Goal: Transaction & Acquisition: Download file/media

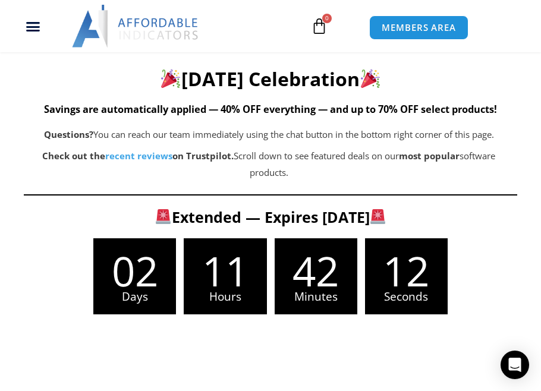
scroll to position [79, 0]
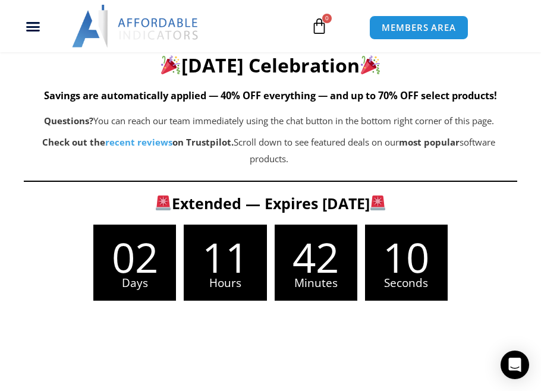
click at [265, 41] on h6 "PROMOTIONS AND DISCOUNTS" at bounding box center [271, 35] width 494 height 11
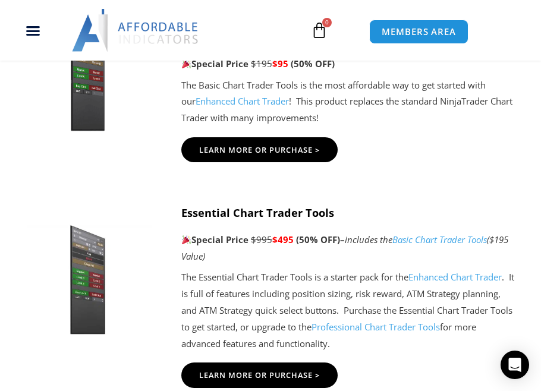
scroll to position [793, 0]
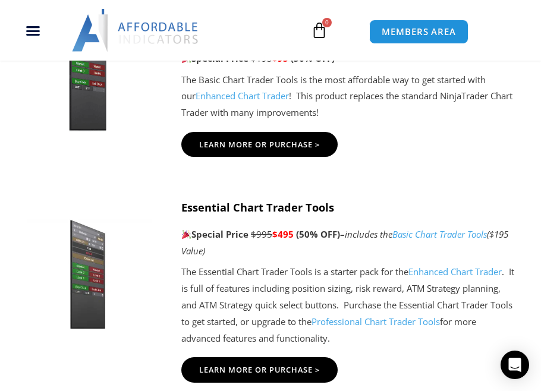
click at [92, 134] on img at bounding box center [87, 73] width 141 height 121
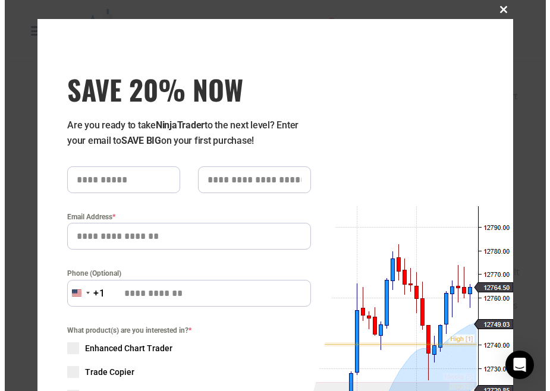
scroll to position [748, 0]
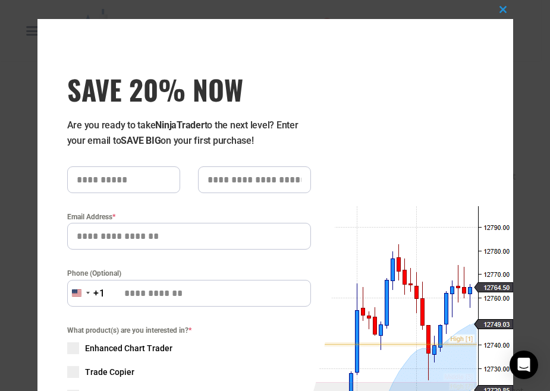
click at [163, 75] on span "SAVE 20% NOW" at bounding box center [189, 89] width 244 height 33
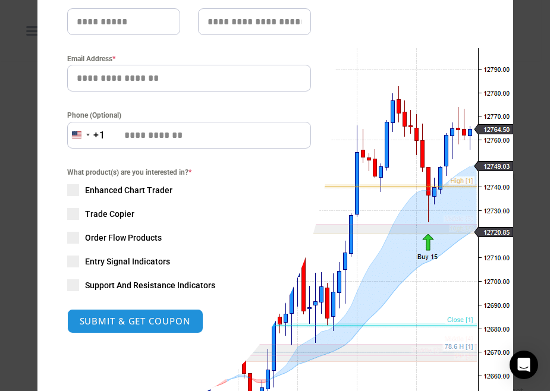
scroll to position [159, 0]
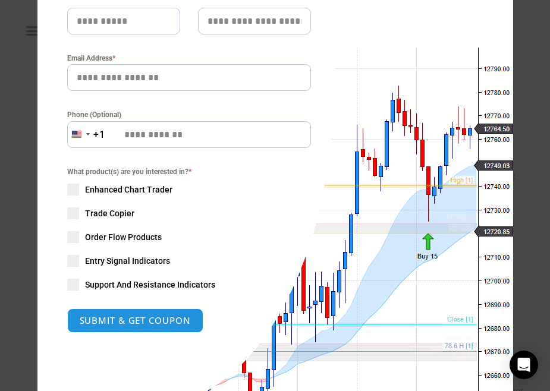
click at [74, 262] on div "What product(s) are you interested in? * Enhanced Chart Trader Trade Copier Ord…" at bounding box center [189, 228] width 244 height 125
click at [68, 266] on span at bounding box center [73, 261] width 12 height 12
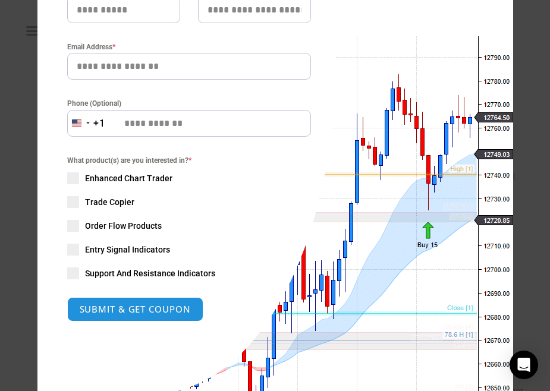
scroll to position [0, 0]
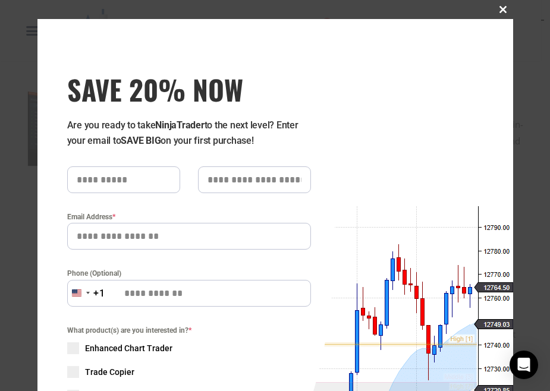
click at [494, 14] on button "Close this module" at bounding box center [503, 9] width 19 height 19
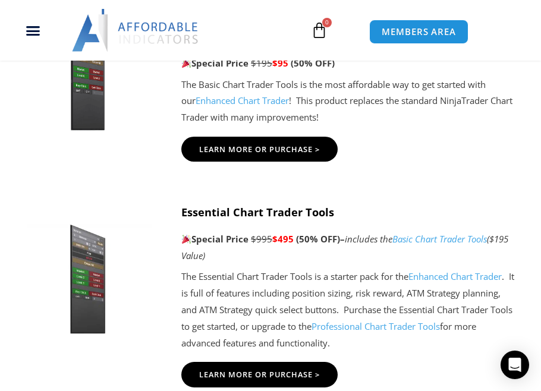
scroll to position [793, 0]
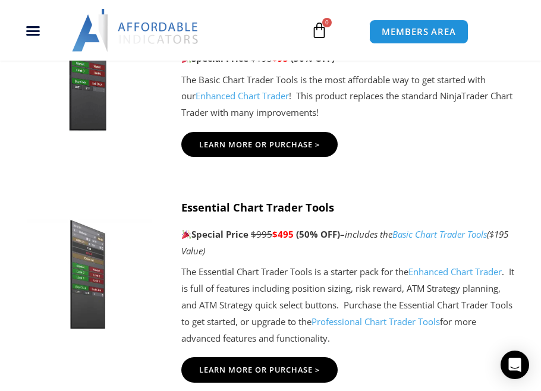
click at [103, 134] on img at bounding box center [87, 73] width 141 height 121
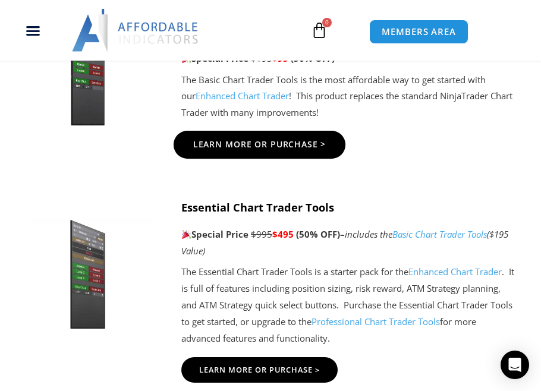
click at [256, 158] on link "Learn More Or Purchase >" at bounding box center [260, 144] width 172 height 28
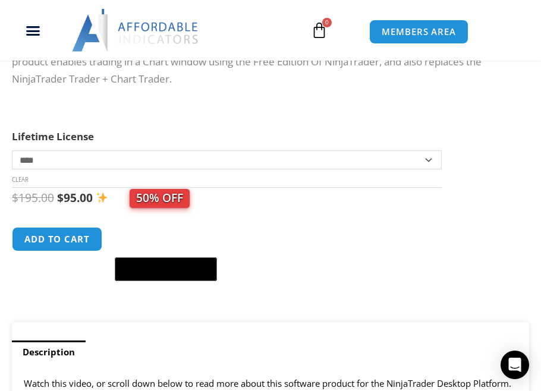
scroll to position [538, 0]
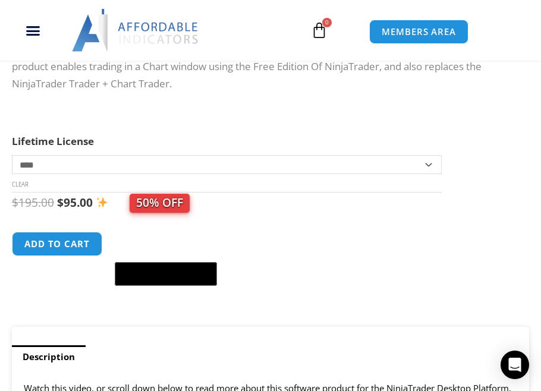
click at [398, 169] on select "**********" at bounding box center [227, 164] width 430 height 19
select select "*"
click at [12, 155] on select "**********" at bounding box center [227, 164] width 430 height 19
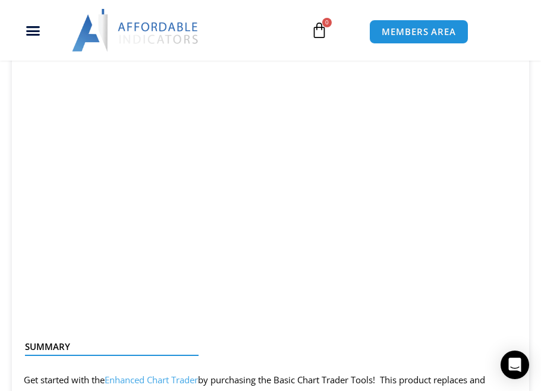
scroll to position [935, 0]
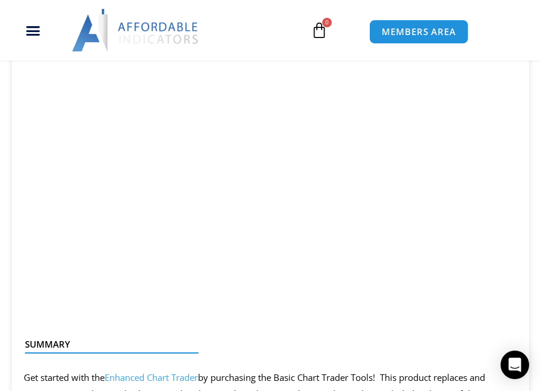
click at [60, 9] on div at bounding box center [135, 30] width 152 height 43
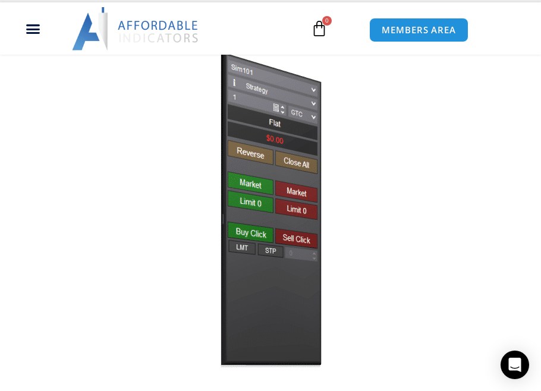
scroll to position [159, 0]
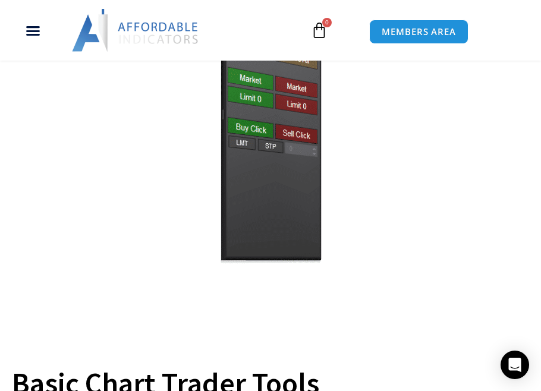
click at [69, 163] on div "Sale!" at bounding box center [270, 139] width 517 height 397
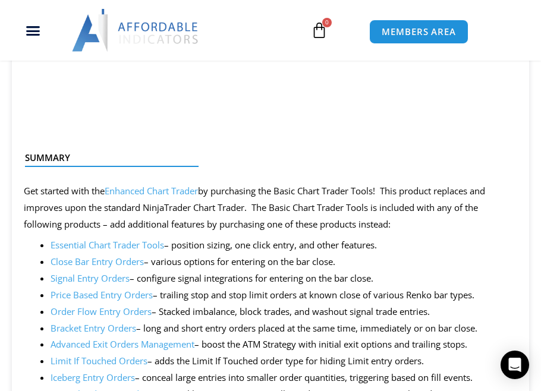
scroll to position [1110, 0]
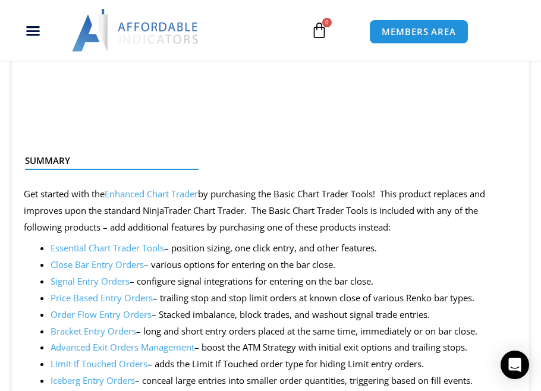
click at [153, 200] on link "Enhanced Chart Trader" at bounding box center [151, 194] width 93 height 12
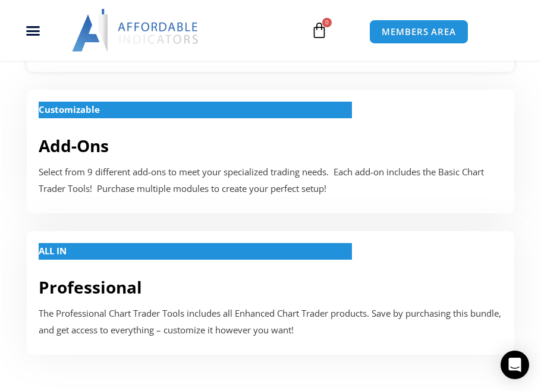
scroll to position [873, 0]
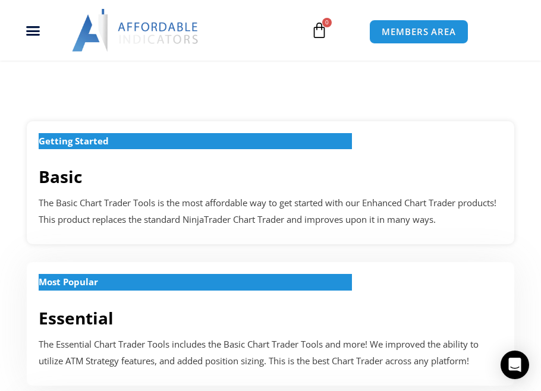
click at [243, 212] on p "The Basic Chart Trader Tools is the most affordable way to get started with our…" at bounding box center [271, 211] width 464 height 33
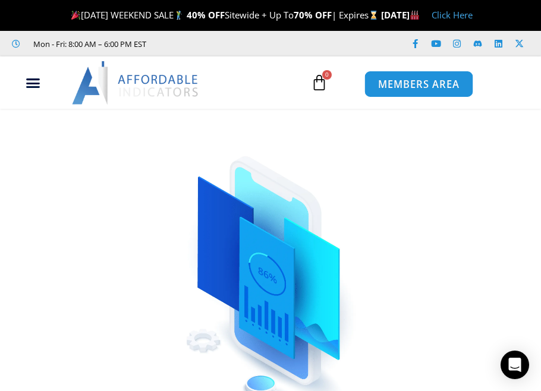
click at [428, 87] on span "MEMBERS AREA" at bounding box center [418, 85] width 81 height 10
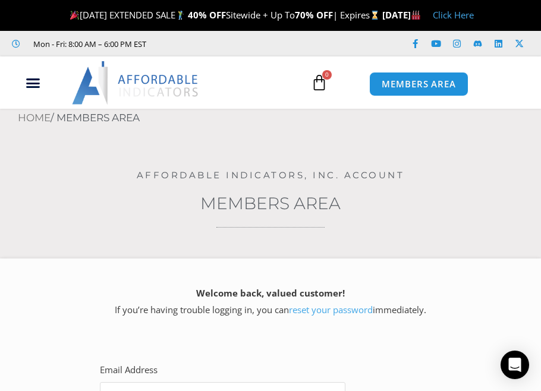
type input "**********"
click at [250, 90] on div at bounding box center [167, 82] width 216 height 43
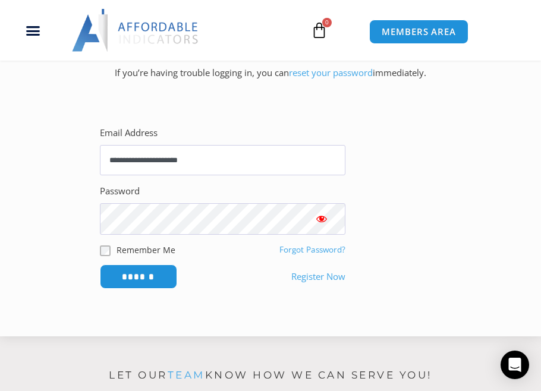
scroll to position [238, 0]
click at [139, 289] on input "******" at bounding box center [138, 276] width 81 height 26
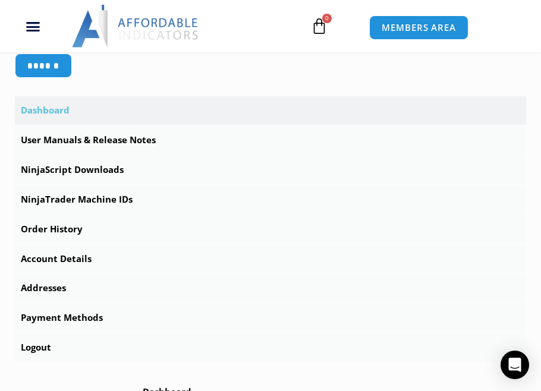
scroll to position [397, 0]
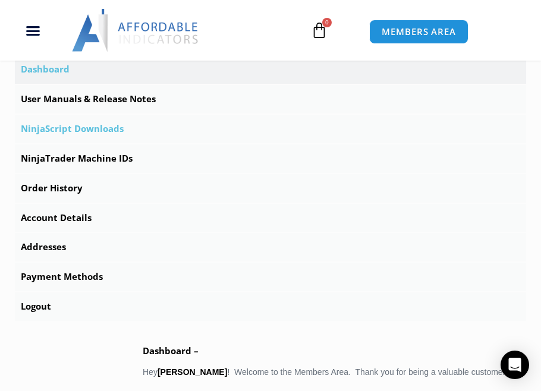
click at [61, 143] on link "NinjaScript Downloads" at bounding box center [270, 129] width 511 height 29
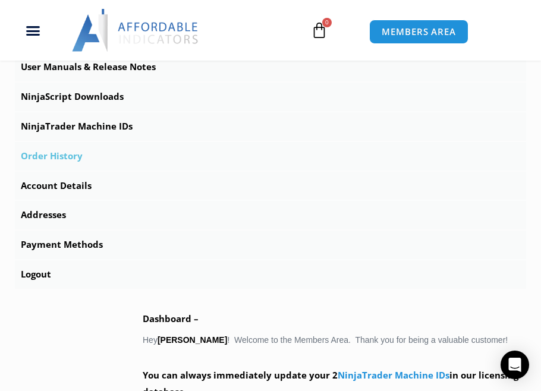
scroll to position [555, 0]
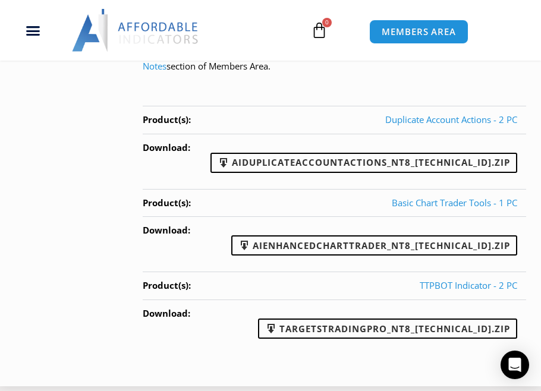
scroll to position [1206, 0]
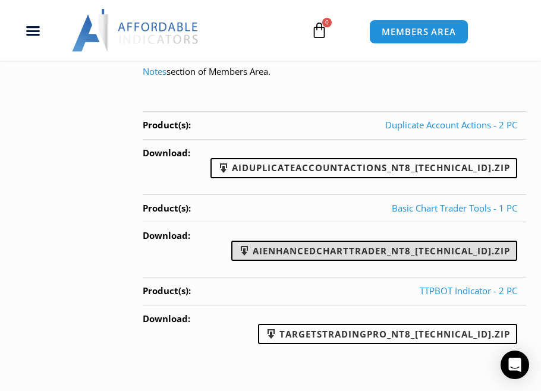
click at [362, 241] on link "AIEnhancedChartTrader_NT8_25.1.31.1.zip" at bounding box center [374, 251] width 286 height 20
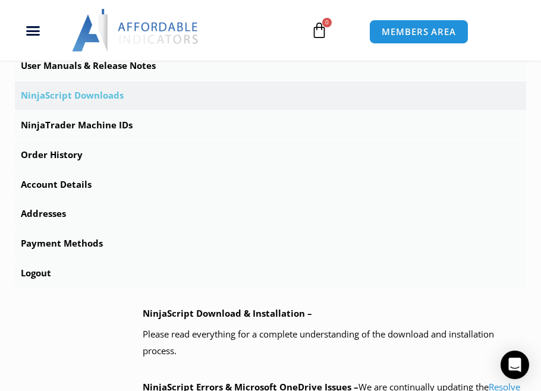
scroll to position [413, 0]
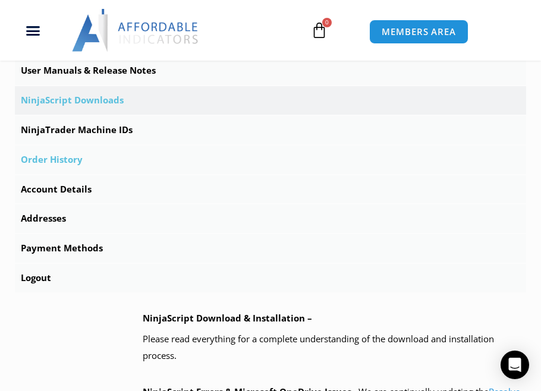
click at [57, 174] on link "Order History" at bounding box center [270, 160] width 511 height 29
